Goal: Task Accomplishment & Management: Complete application form

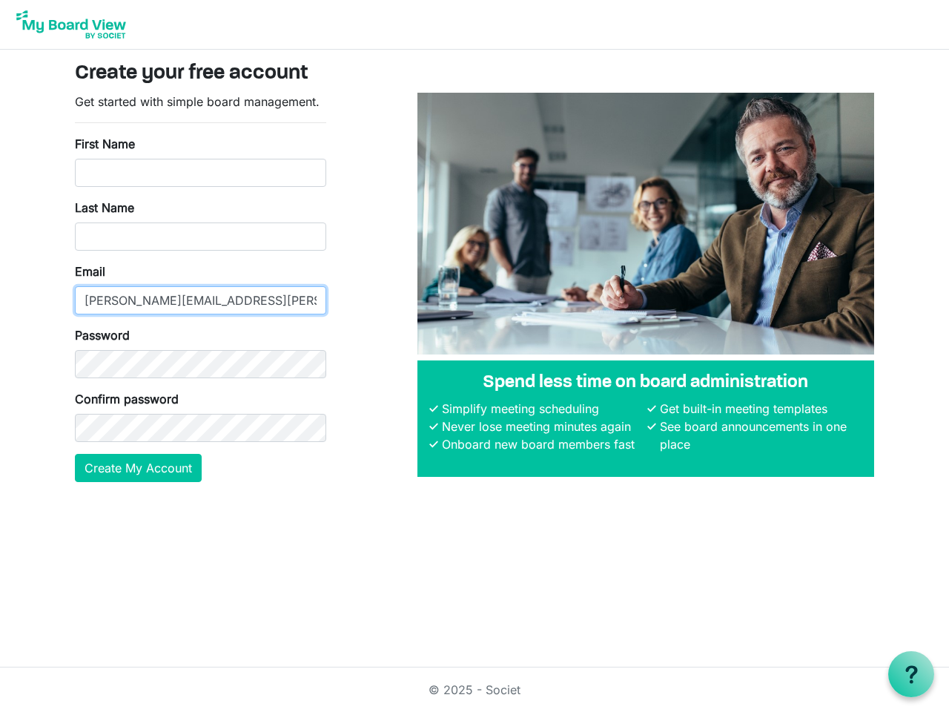
click at [200, 287] on input "[PERSON_NAME][EMAIL_ADDRESS][PERSON_NAME][DOMAIN_NAME]" at bounding box center [200, 300] width 251 height 28
click at [139, 468] on button "Create My Account" at bounding box center [138, 468] width 127 height 28
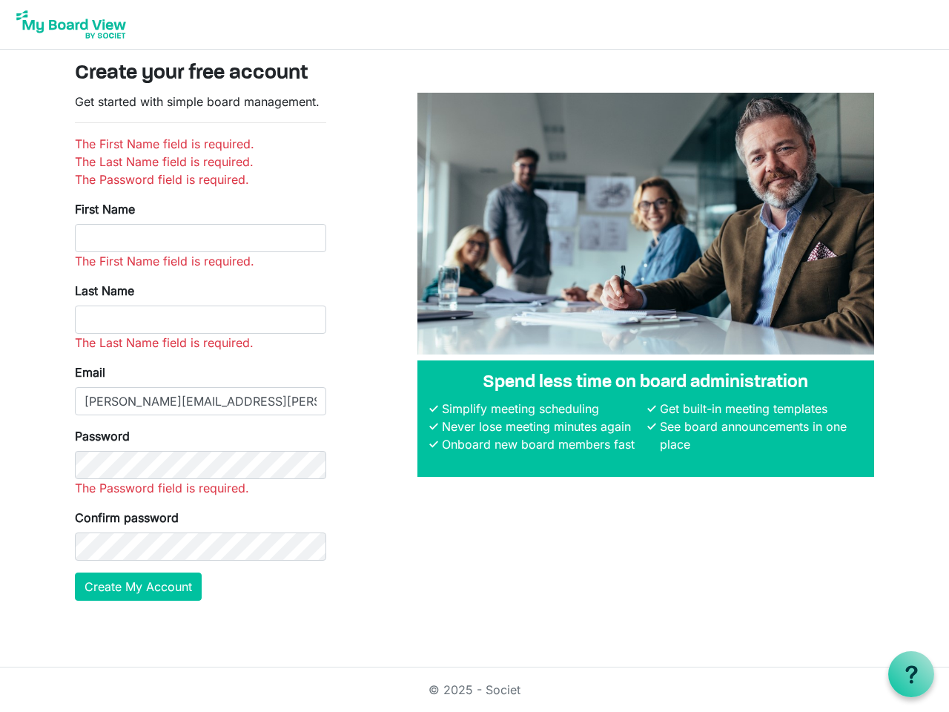
click at [911, 674] on use at bounding box center [911, 674] width 12 height 18
